Goal: Task Accomplishment & Management: Manage account settings

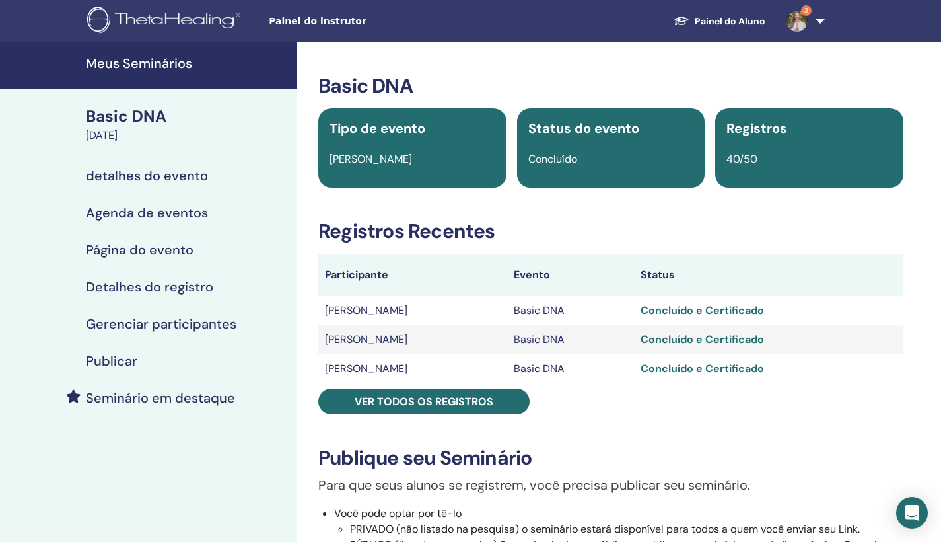
click at [108, 63] on h4 "Meus Seminários" at bounding box center [187, 63] width 203 height 16
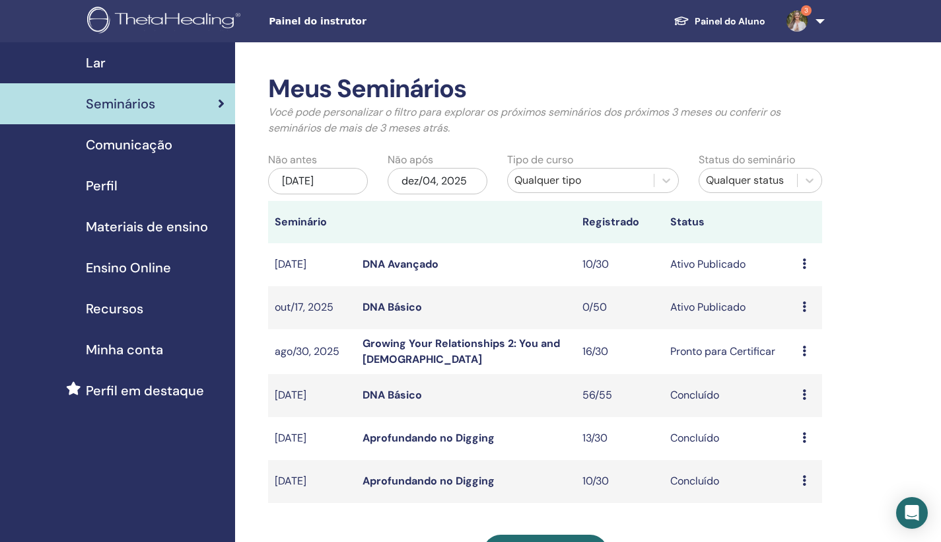
click at [394, 308] on link "DNA Básico" at bounding box center [392, 307] width 59 height 14
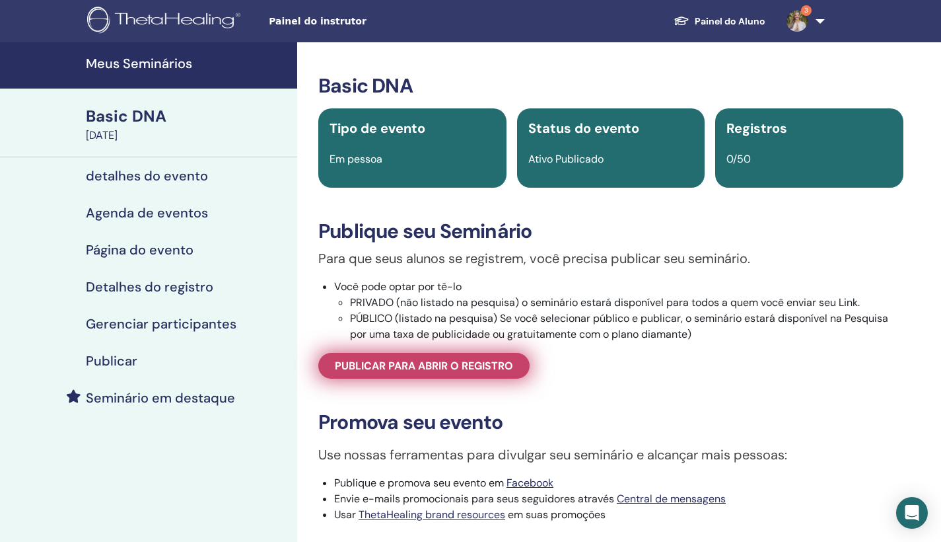
click at [470, 372] on span "Publicar para abrir o registro" at bounding box center [424, 366] width 178 height 14
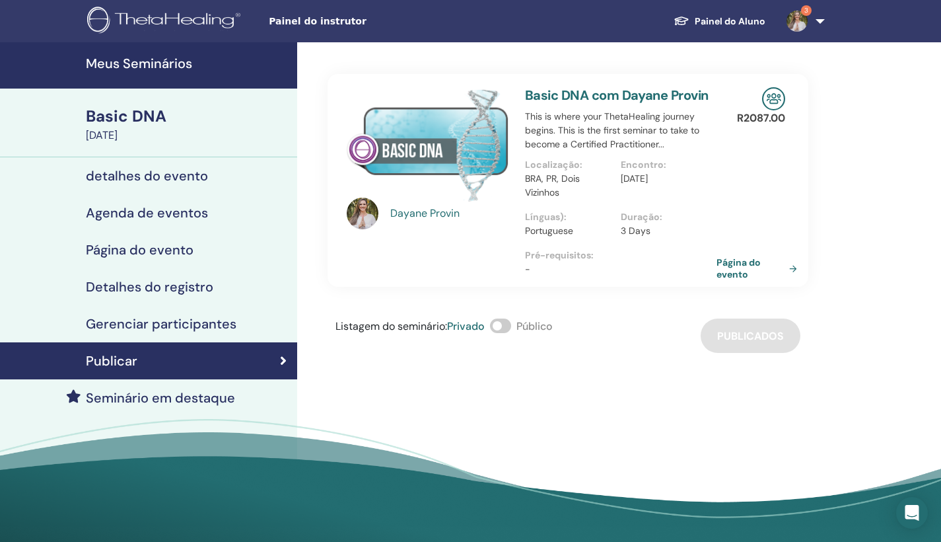
click at [503, 326] on span at bounding box center [500, 325] width 21 height 15
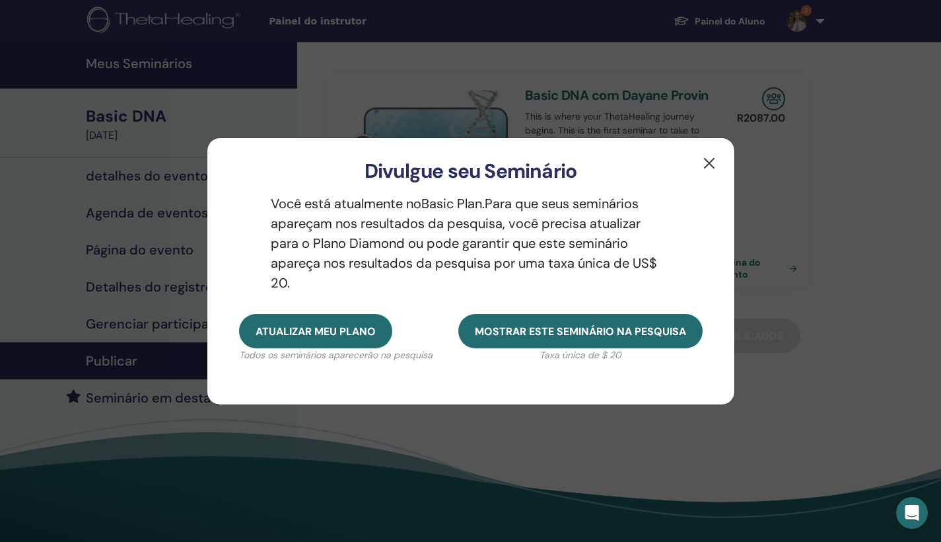
click at [711, 170] on button "button" at bounding box center [709, 163] width 21 height 21
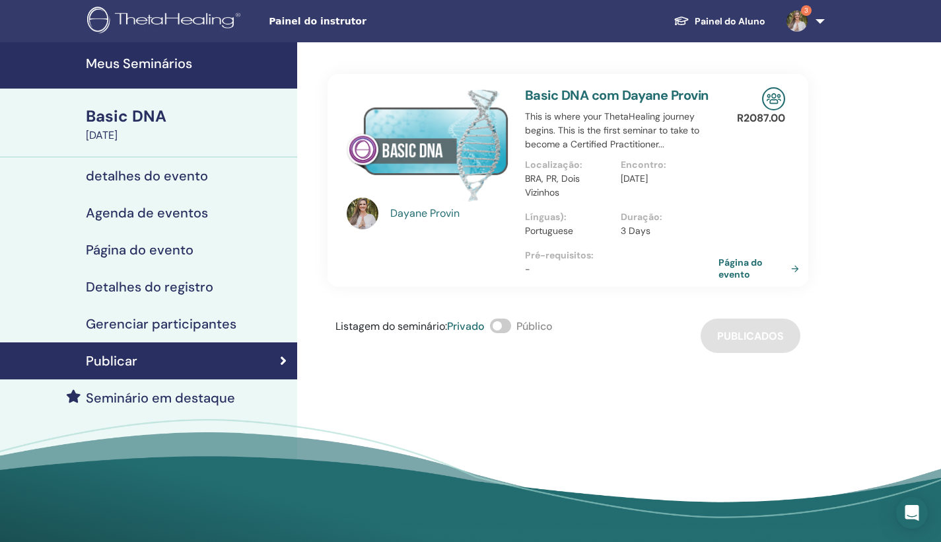
click at [730, 272] on link "Página do evento" at bounding box center [762, 268] width 86 height 24
